Goal: Find specific page/section

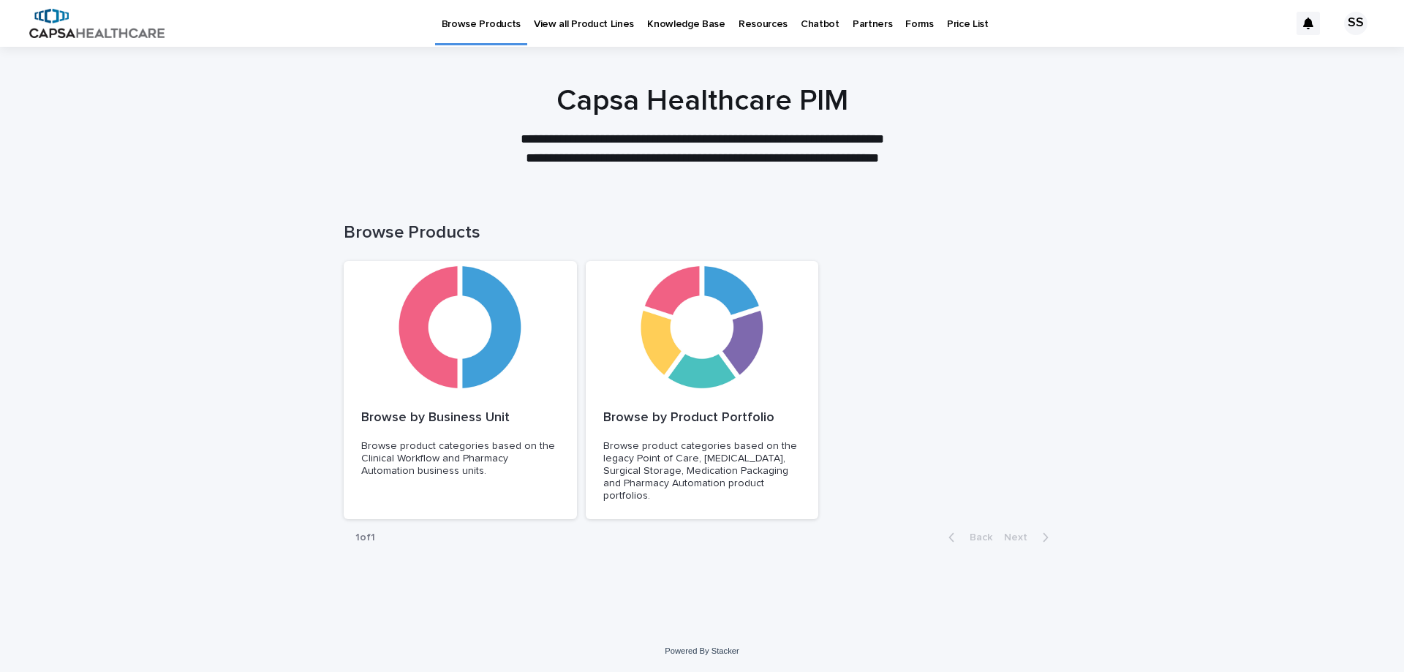
click at [953, 25] on p "Price List" at bounding box center [968, 15] width 42 height 31
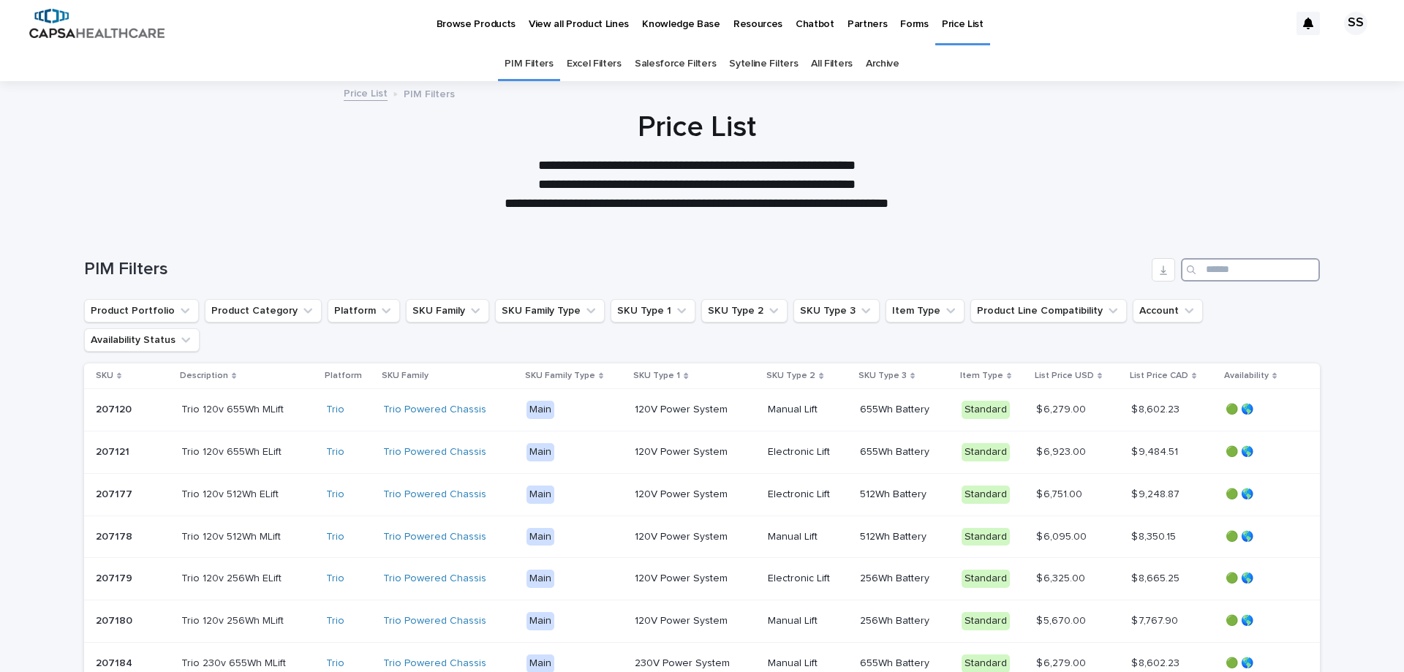
click at [1207, 272] on input "Search" at bounding box center [1250, 269] width 139 height 23
paste input "**********"
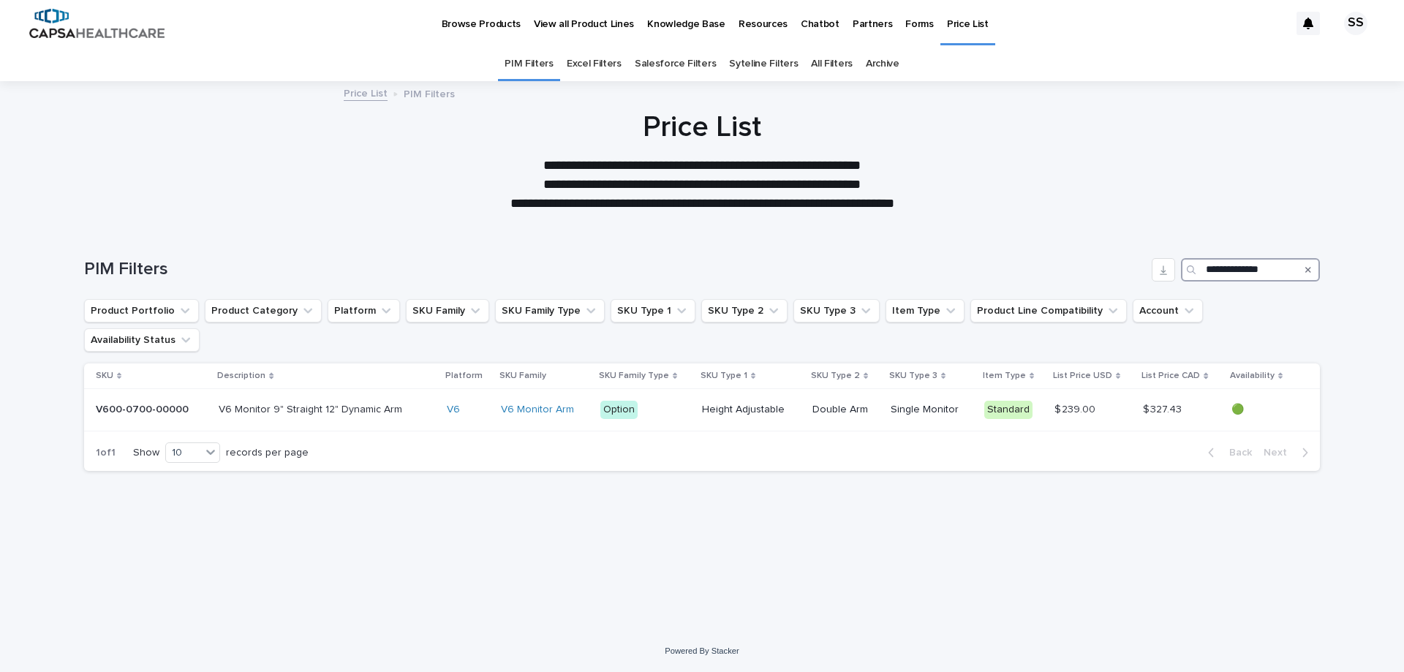
type input "**********"
